Goal: Find specific page/section: Find specific page/section

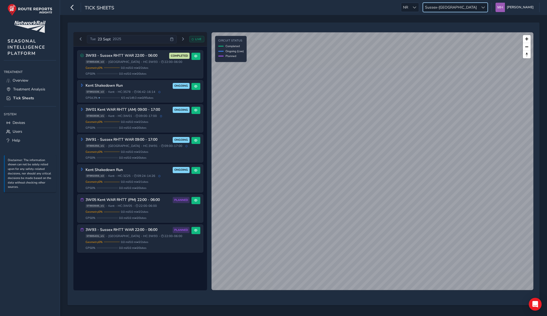
click at [483, 7] on div at bounding box center [482, 7] width 9 height 9
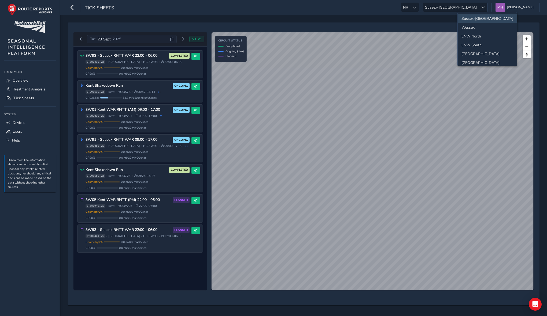
click at [373, 6] on div "Tick Sheets NR NR Sussex-Kent Sussex-Kent Mikko Haavisto Colour Scheme: Dark Di…" at bounding box center [303, 7] width 487 height 15
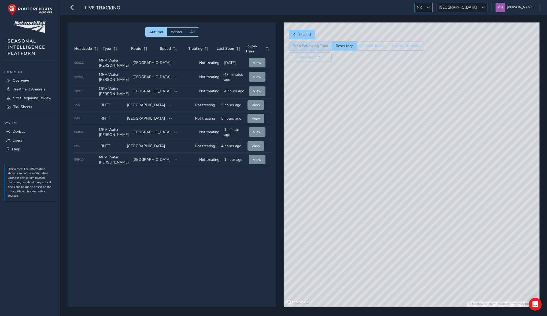
click at [423, 8] on span "NR" at bounding box center [419, 7] width 9 height 9
click at [450, 31] on li "ESS" at bounding box center [460, 32] width 37 height 9
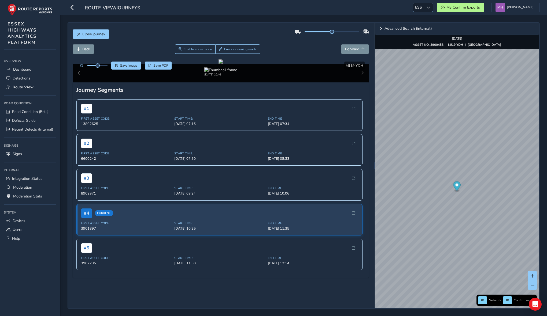
click at [424, 8] on span "ESS" at bounding box center [418, 7] width 11 height 9
click at [432, 45] on li "NR" at bounding box center [435, 46] width 37 height 9
